Goal: Find specific page/section: Find specific page/section

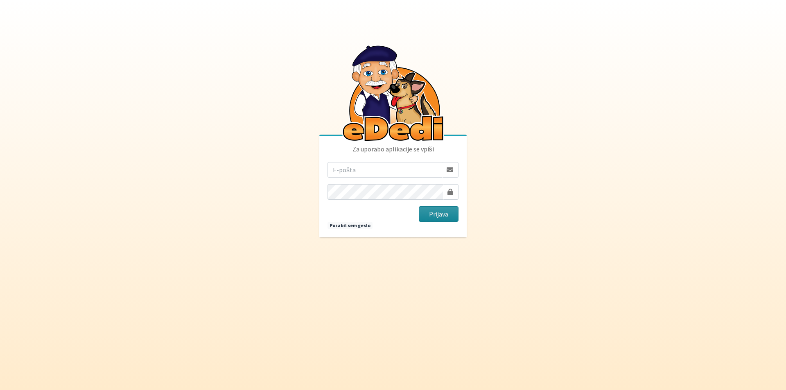
type input "[PERSON_NAME][EMAIL_ADDRESS][PERSON_NAME][PERSON_NAME][DOMAIN_NAME]"
click at [430, 216] on button "Prijava" at bounding box center [439, 214] width 40 height 16
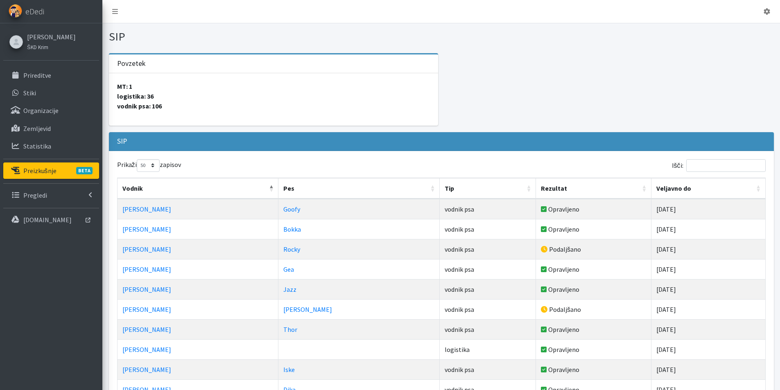
select select "50"
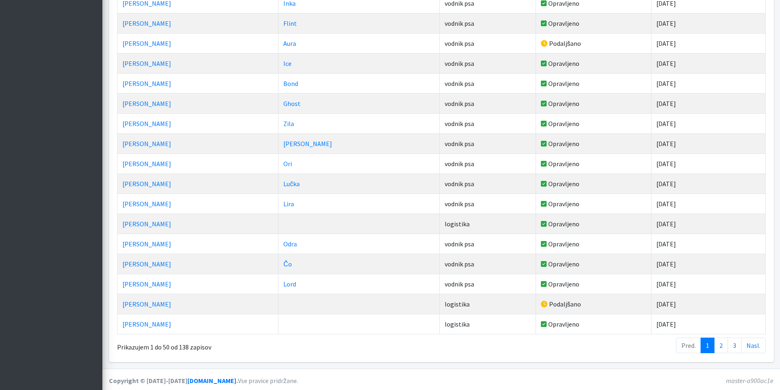
scroll to position [870, 0]
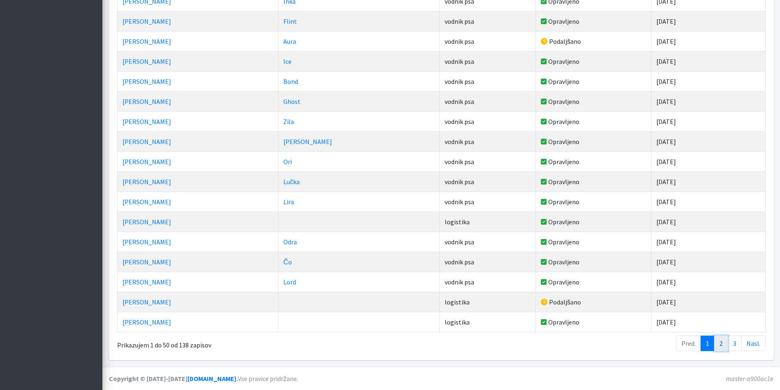
click at [723, 347] on link "2" at bounding box center [721, 344] width 14 height 16
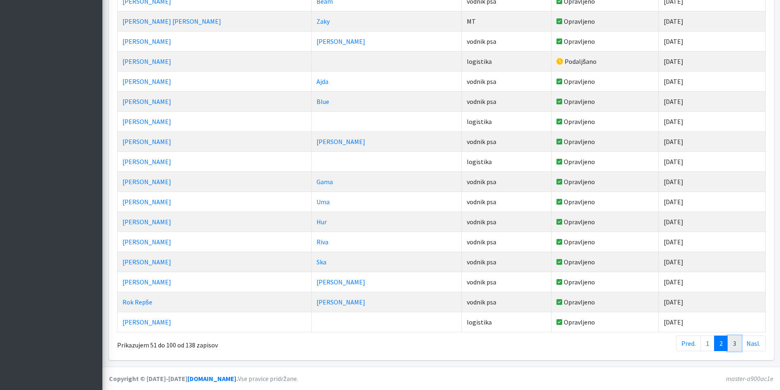
click at [735, 343] on link "3" at bounding box center [734, 344] width 14 height 16
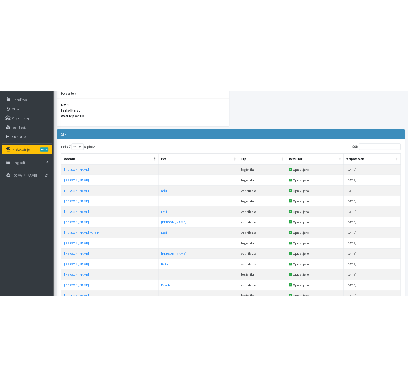
scroll to position [56, 0]
